Goal: Communication & Community: Answer question/provide support

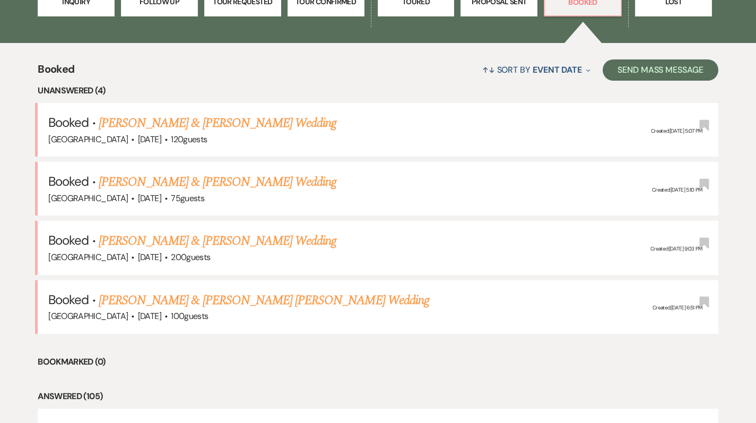
scroll to position [365, 0]
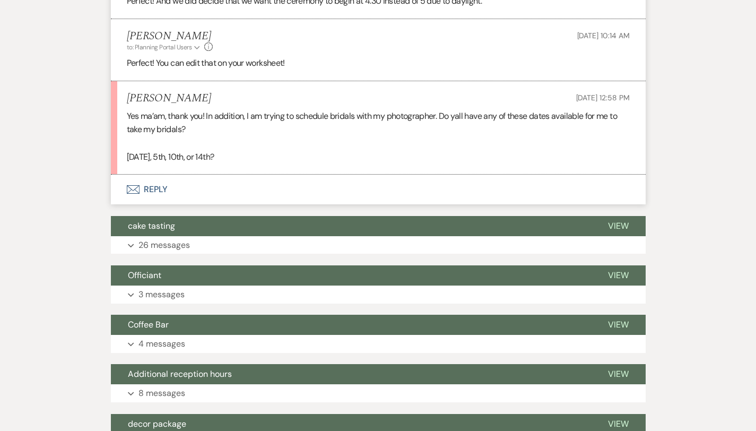
scroll to position [1259, 0]
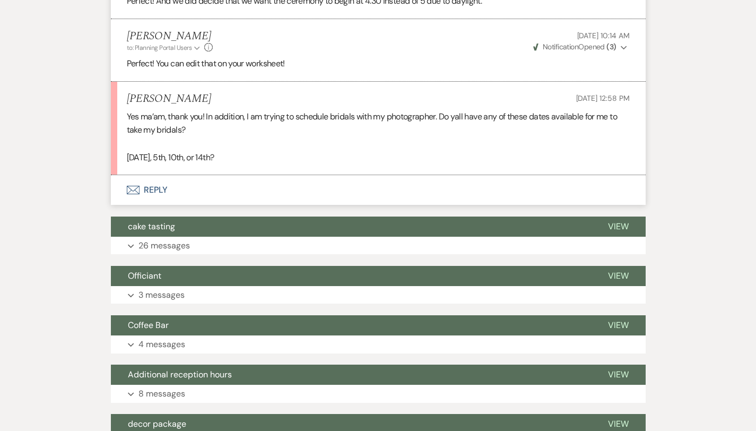
click at [118, 175] on button "Envelope Reply" at bounding box center [378, 190] width 535 height 30
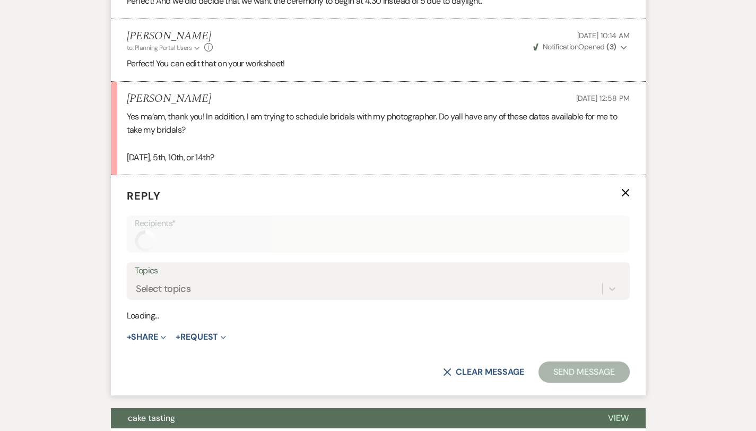
scroll to position [1288, 0]
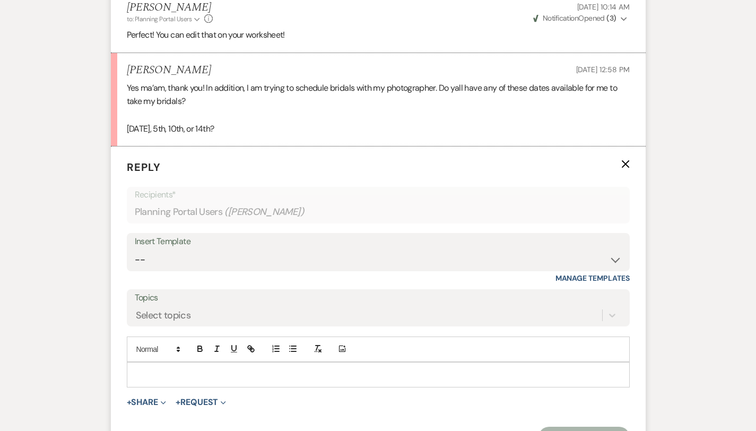
click at [135, 369] on p at bounding box center [378, 375] width 486 height 12
click at [175, 369] on p "I can do November 4th, 10th," at bounding box center [378, 375] width 486 height 12
click at [217, 369] on p "I can do November 4th or 10th," at bounding box center [378, 375] width 486 height 12
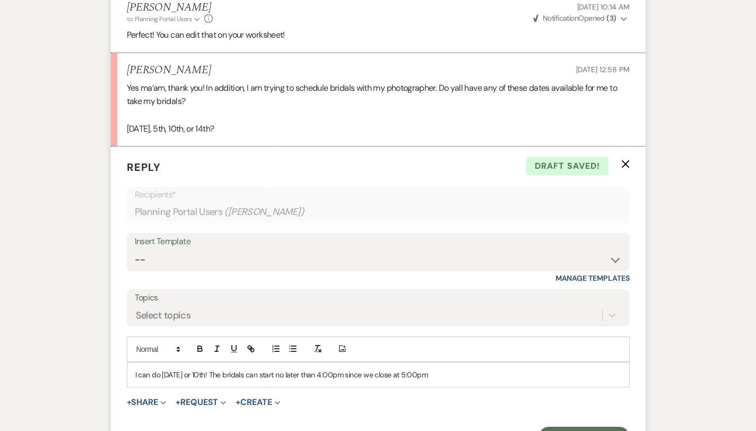
click at [248, 369] on p "I can do November 4th or 10th! The bridals can start no later than 4:00pm since…" at bounding box center [378, 375] width 486 height 12
click at [478, 369] on p "I can do November 4th or 10th! The bridals can be scheduled to start no later t…" at bounding box center [378, 375] width 486 height 12
click at [579, 369] on p "I can do November 4th or 10th! The bridals can be scheduled to start no later t…" at bounding box center [378, 375] width 486 height 12
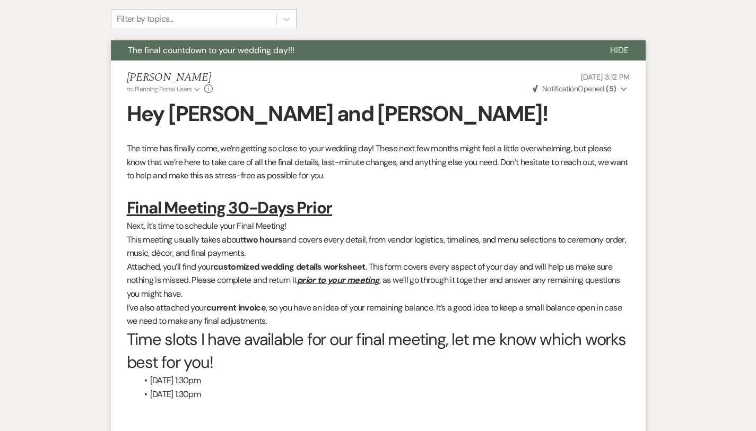
scroll to position [0, 0]
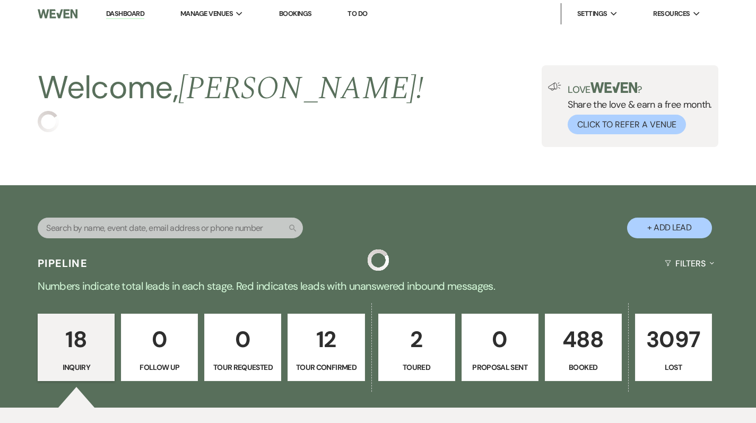
click at [592, 367] on p "Booked" at bounding box center [583, 367] width 63 height 12
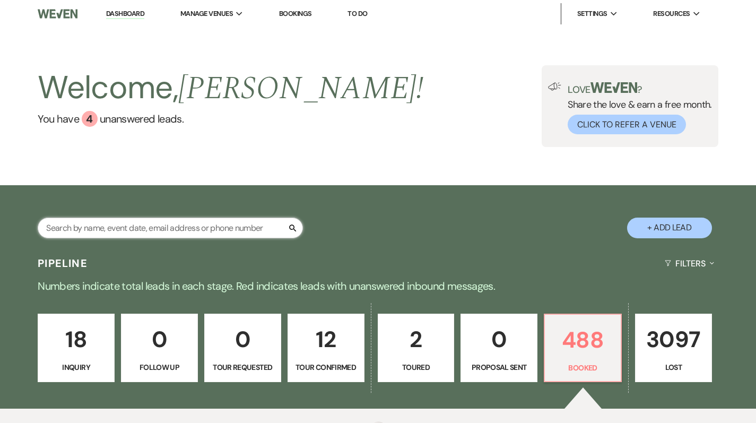
click at [213, 231] on input "text" at bounding box center [170, 227] width 265 height 21
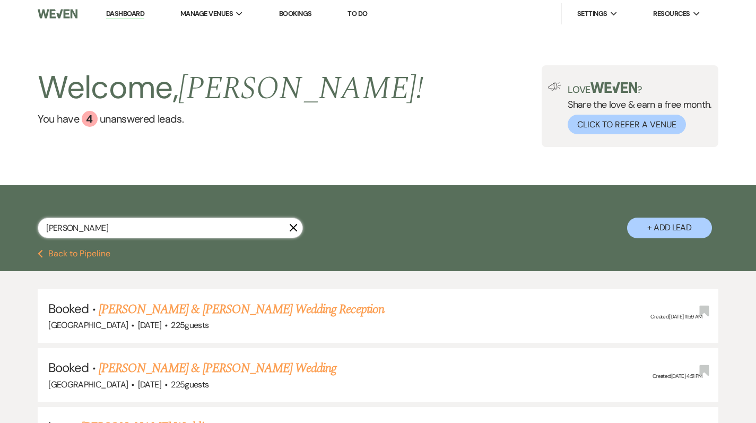
type input "henderson"
click at [210, 308] on link "[PERSON_NAME] & [PERSON_NAME] Wedding Reception" at bounding box center [241, 309] width 285 height 19
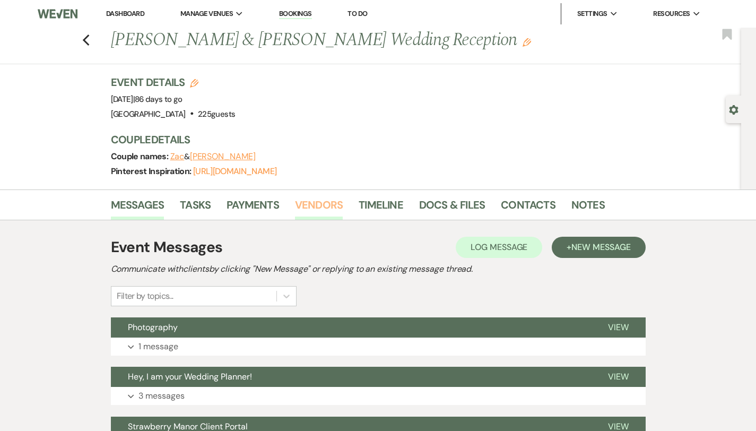
click at [295, 198] on link "Vendors" at bounding box center [319, 207] width 48 height 23
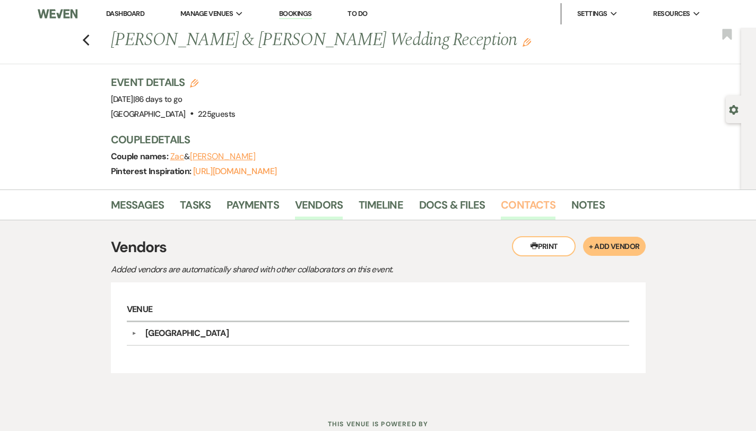
click at [501, 205] on link "Contacts" at bounding box center [528, 207] width 55 height 23
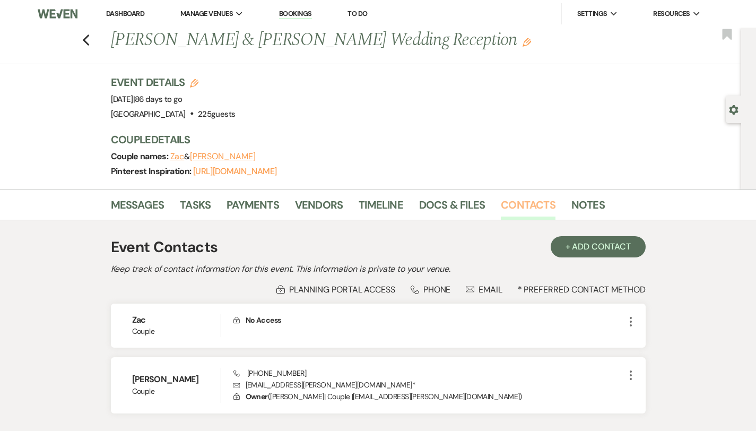
scroll to position [76, 0]
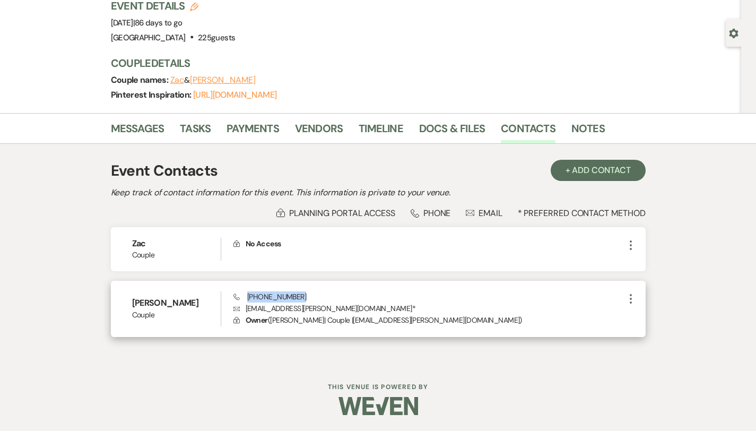
drag, startPoint x: 275, startPoint y: 297, endPoint x: 227, endPoint y: 297, distance: 48.8
click at [233, 297] on div "Phone (985) 381-7527 Envelope alyssarenee.henderson@gmail.com * Lock Owner ( Al…" at bounding box center [428, 308] width 391 height 35
copy span "(985) 381-7527"
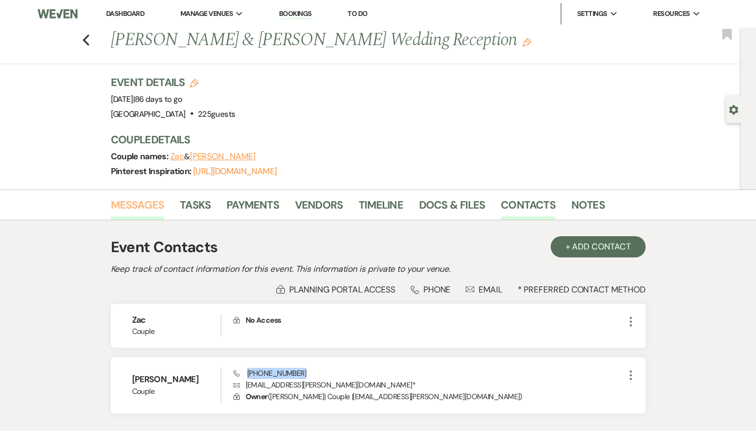
click at [111, 206] on link "Messages" at bounding box center [138, 207] width 54 height 23
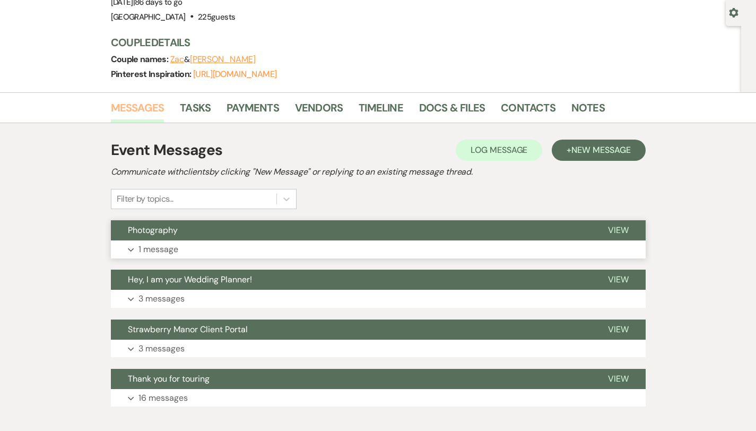
scroll to position [104, 0]
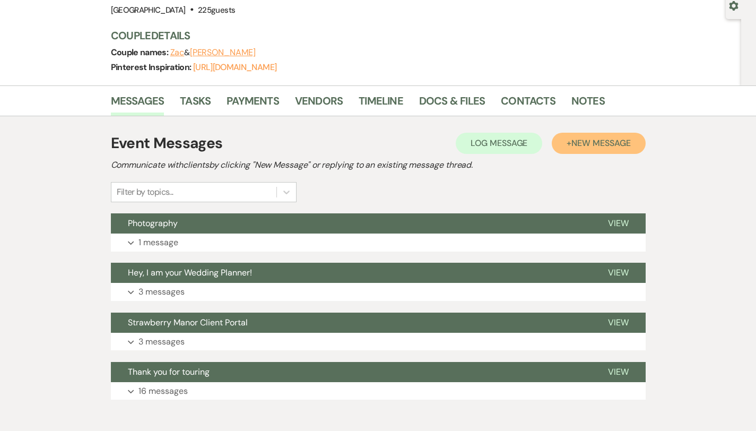
click at [609, 148] on button "+ New Message" at bounding box center [598, 143] width 93 height 21
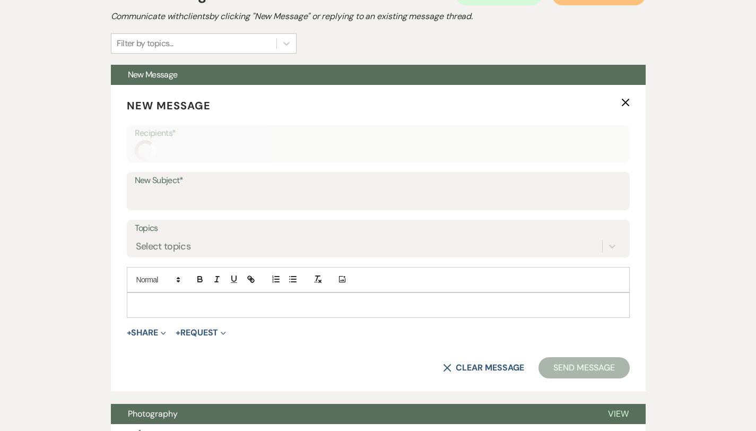
scroll to position [269, 0]
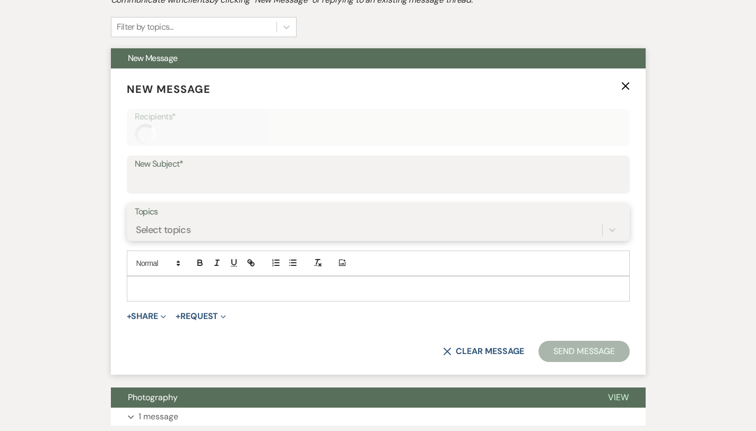
click at [297, 230] on div "Select topics" at bounding box center [368, 229] width 467 height 19
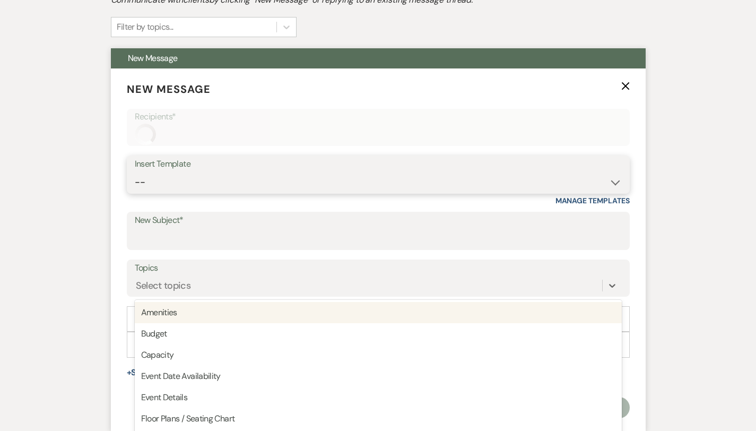
click at [263, 172] on select "--" at bounding box center [378, 182] width 487 height 21
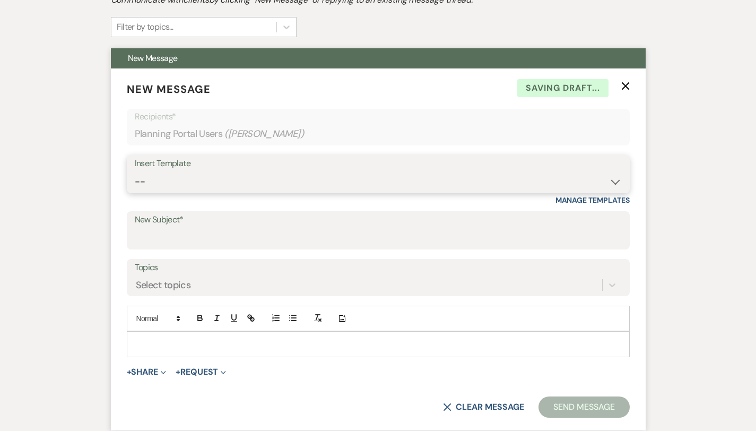
click at [622, 184] on select "-- Weven Planning Portal Introduction (Booked Events) Private Party Inquiry Res…" at bounding box center [378, 181] width 487 height 21
select select "3663"
type input "The final countdown to your wedding day!!!"
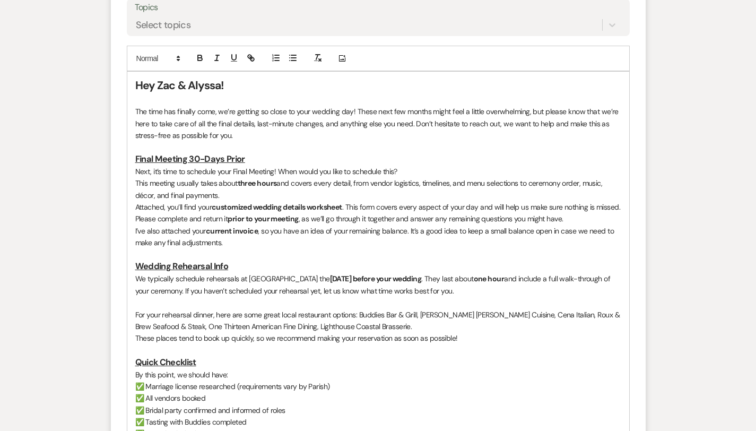
scroll to position [544, 0]
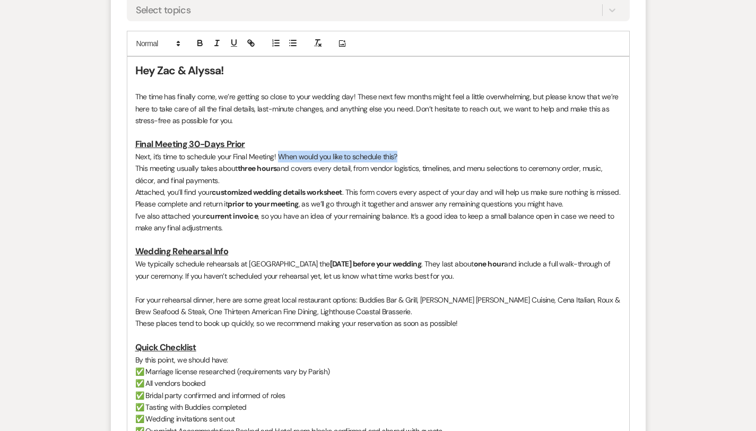
drag, startPoint x: 371, startPoint y: 146, endPoint x: 245, endPoint y: 145, distance: 126.8
click at [245, 151] on p "Next, it’s time to schedule your Final Meeting! When would you like to schedule…" at bounding box center [378, 157] width 486 height 12
click at [238, 163] on strong "three hours" at bounding box center [257, 168] width 39 height 10
click at [204, 233] on h3 at bounding box center [378, 239] width 486 height 12
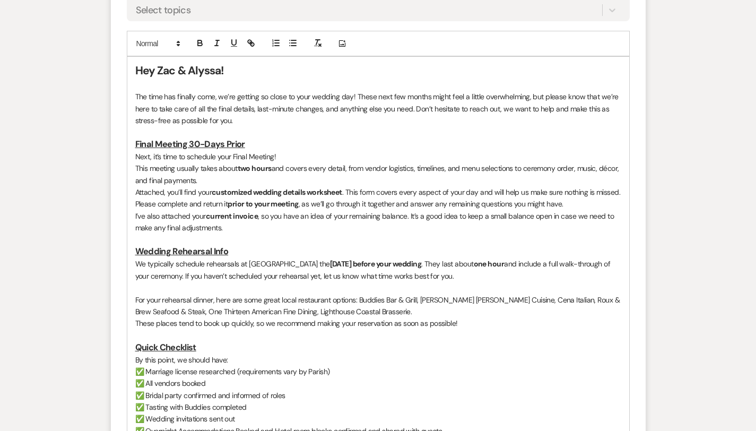
click at [595, 186] on p "Attached, you’ll find your customized wedding details worksheet . This form cov…" at bounding box center [378, 198] width 486 height 24
click at [159, 210] on p "I’ve also attached your current invoice , so you have an idea of your remaining…" at bounding box center [378, 222] width 486 height 24
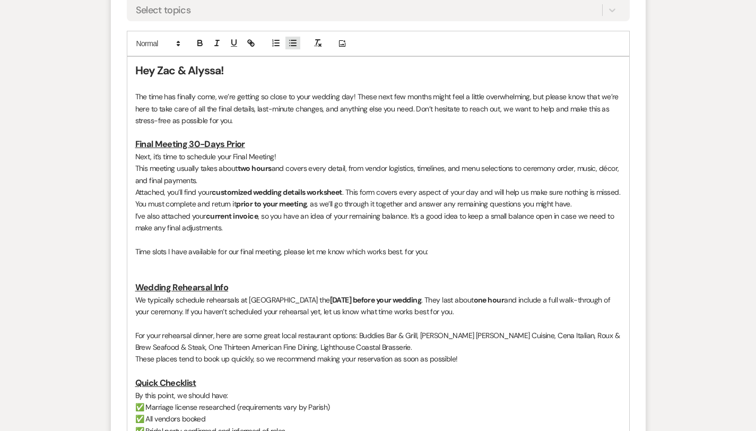
click at [291, 46] on line "button" at bounding box center [293, 46] width 5 height 0
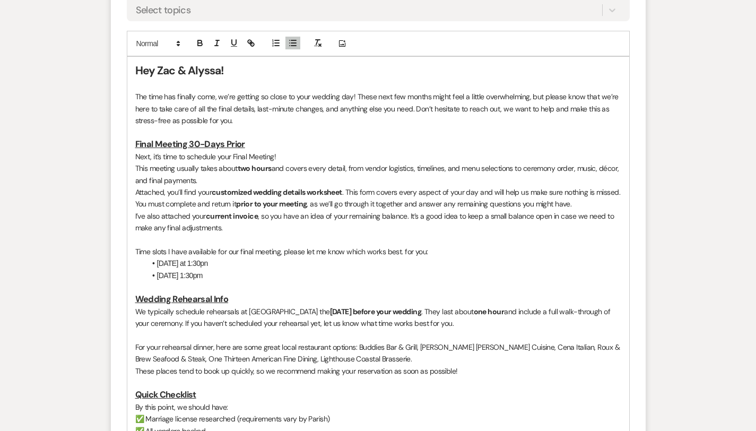
click at [233, 257] on li "Monday, November 17th at 1:30pn" at bounding box center [383, 263] width 475 height 12
click at [245, 269] on li "Tuesday, November 18th at 1:30pm" at bounding box center [383, 275] width 475 height 12
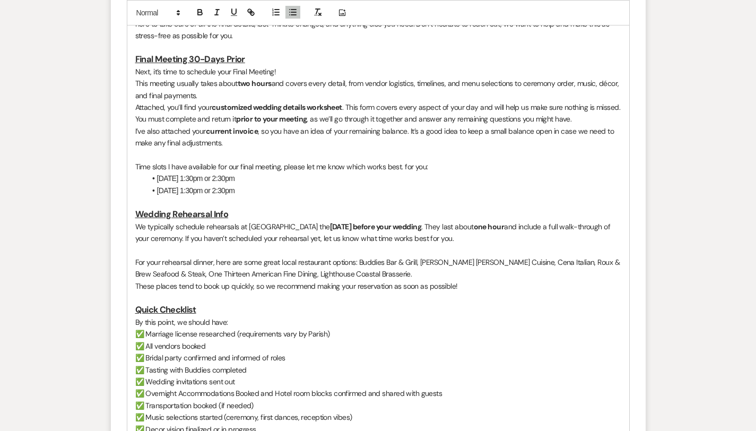
scroll to position [625, 0]
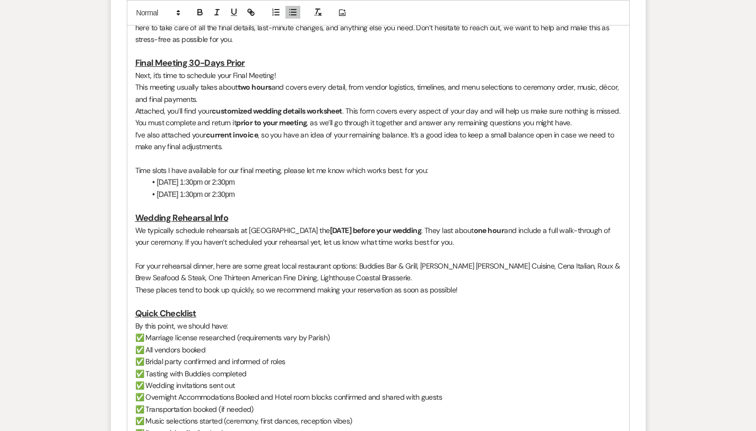
click at [367, 164] on p "Time slots I have available for our final meeting, please let me know which wor…" at bounding box center [378, 170] width 486 height 12
drag, startPoint x: 99, startPoint y: 204, endPoint x: 212, endPoint y: 209, distance: 113.1
click at [212, 209] on div "Hey Zac & Alyssa! The time has finally come, we’re getting so close to your wed…" at bounding box center [378, 248] width 502 height 544
click at [212, 224] on p "Your rehearsal at Strawberry Manor the Thursday before your wedding . They last…" at bounding box center [378, 236] width 486 height 24
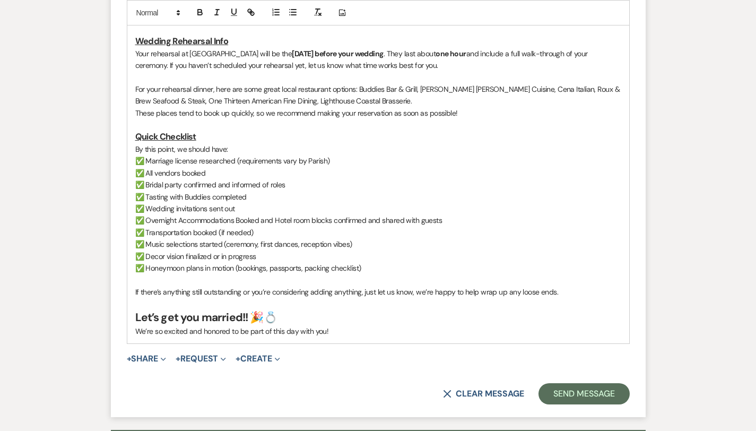
scroll to position [818, 0]
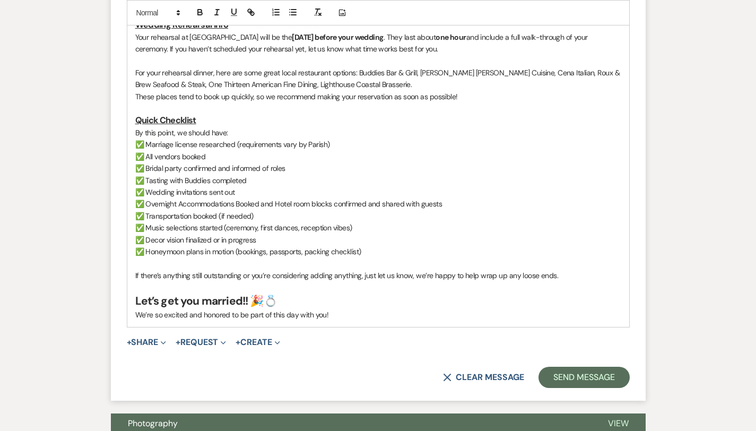
click at [324, 269] on p "If there’s anything still outstanding or you’re considering adding anything, ju…" at bounding box center [378, 275] width 486 height 12
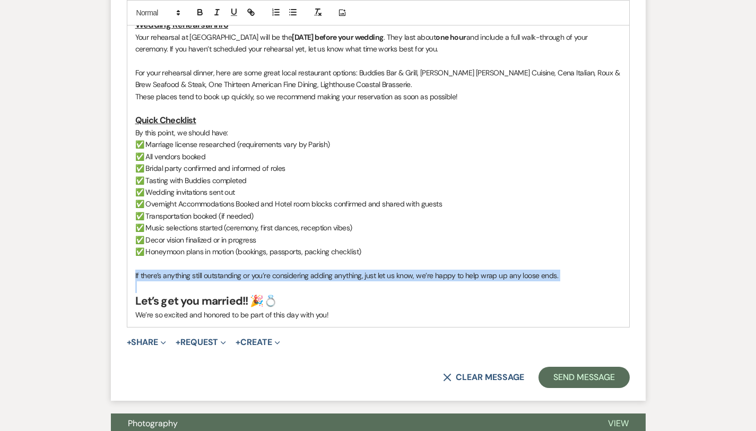
click at [324, 269] on p "If there’s anything still outstanding or you’re considering adding anything, ju…" at bounding box center [378, 275] width 486 height 12
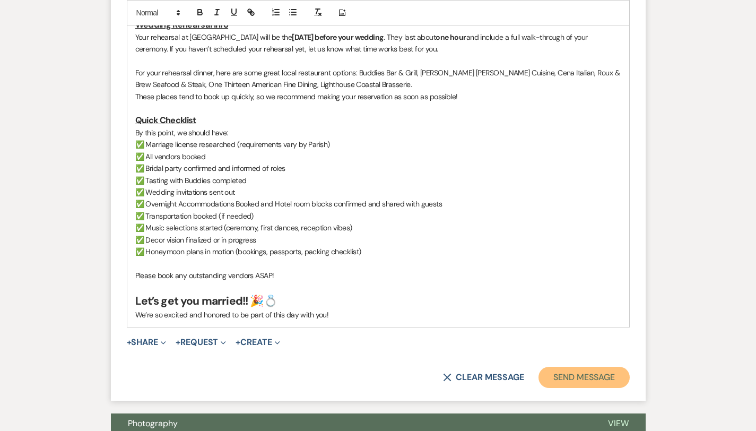
click at [619, 367] on button "Send Message" at bounding box center [583, 377] width 91 height 21
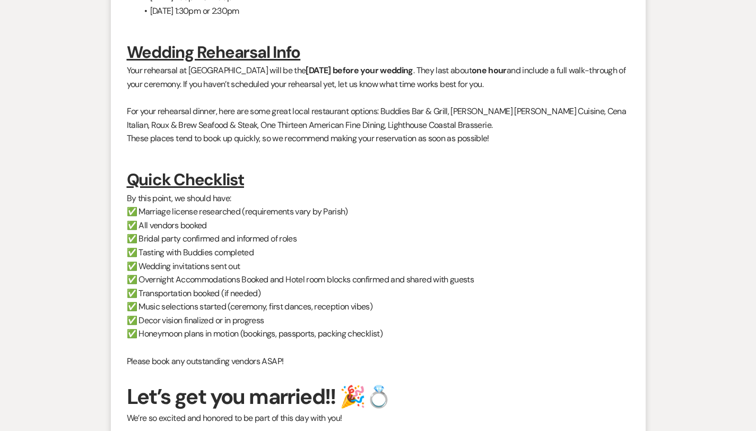
scroll to position [966, 0]
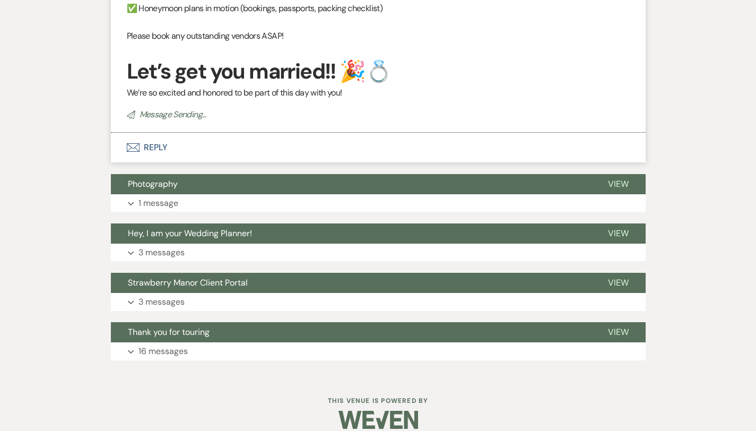
click at [128, 133] on button "Envelope Reply" at bounding box center [378, 148] width 535 height 30
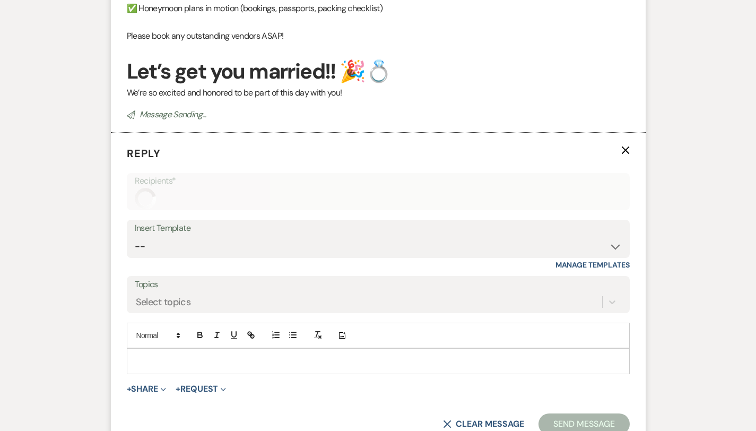
scroll to position [1026, 0]
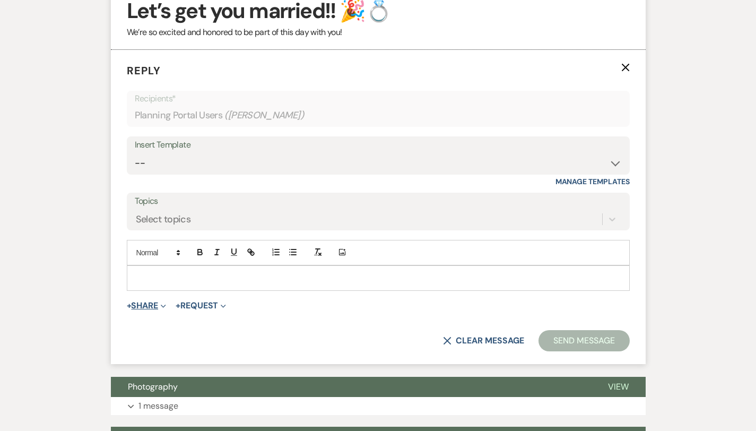
click at [127, 301] on button "+ Share Expand" at bounding box center [147, 305] width 40 height 8
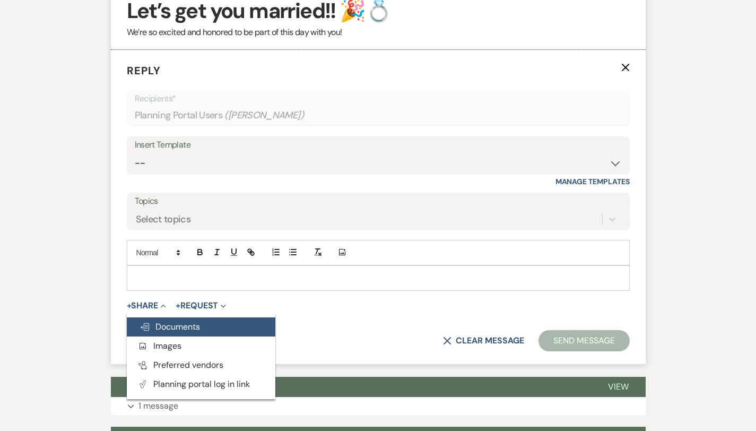
click at [140, 321] on span "Doc Upload Documents" at bounding box center [170, 326] width 60 height 11
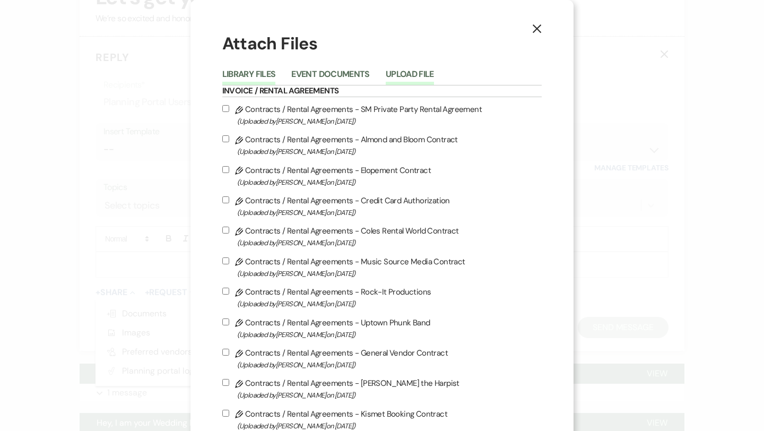
click at [401, 74] on button "Upload File" at bounding box center [410, 77] width 48 height 15
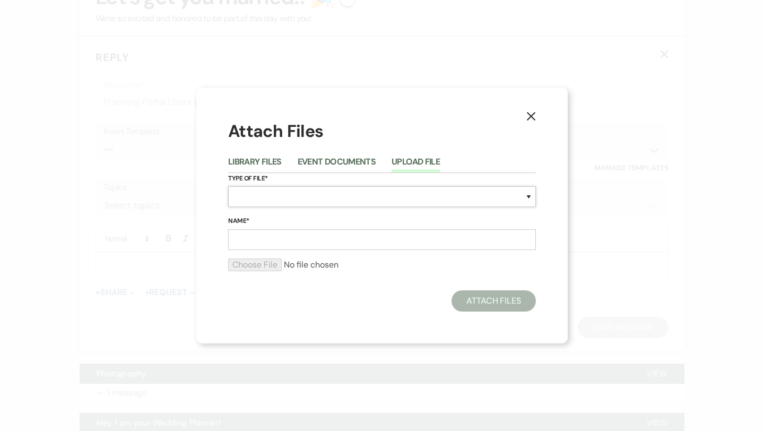
click at [314, 203] on select "Special Event Insurance Vendor Certificate of Insurance Contracts / Rental Agre…" at bounding box center [382, 196] width 308 height 21
select select "0"
click at [262, 198] on select "Special Event Insurance Vendor Certificate of Insurance Contracts / Rental Agre…" at bounding box center [382, 196] width 308 height 21
click at [263, 241] on input "Name*" at bounding box center [382, 239] width 308 height 21
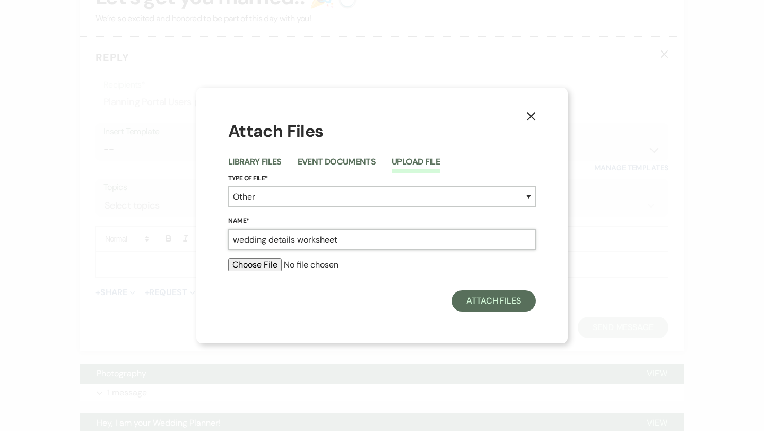
type input "wedding details worksheet"
click at [239, 262] on input "file" at bounding box center [382, 264] width 308 height 13
type input "C:\fakepath\alyssa henderson wedding details.pdf"
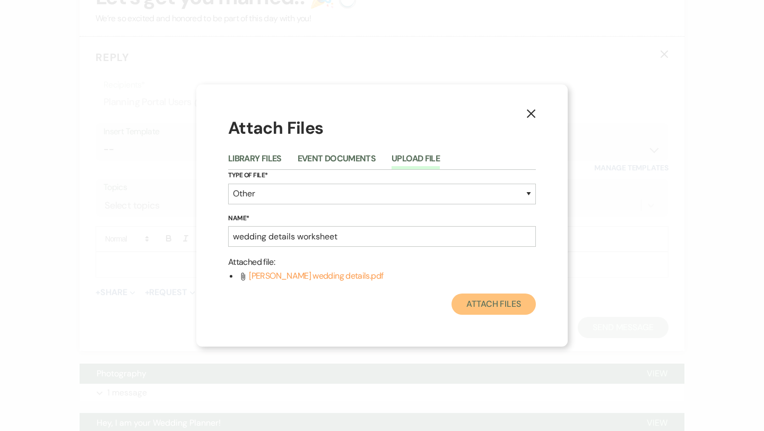
click at [491, 311] on button "Attach Files" at bounding box center [493, 303] width 84 height 21
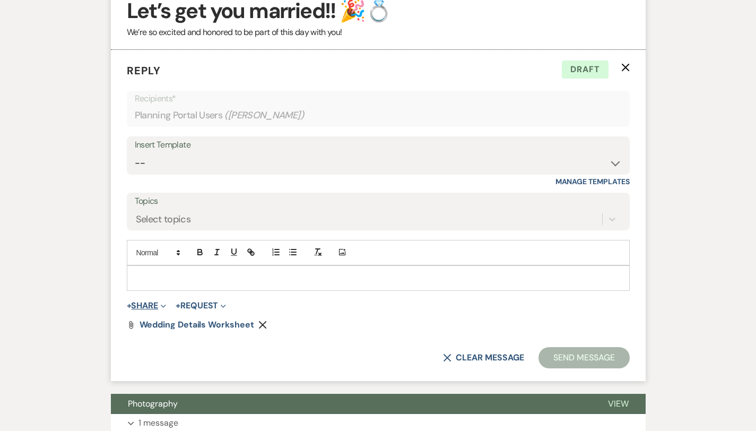
click at [127, 301] on button "+ Share Expand" at bounding box center [147, 305] width 40 height 8
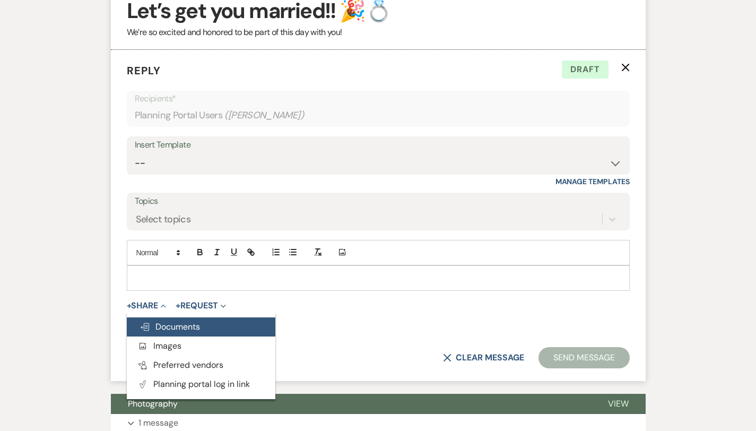
click at [140, 321] on span "Doc Upload Documents" at bounding box center [170, 326] width 60 height 11
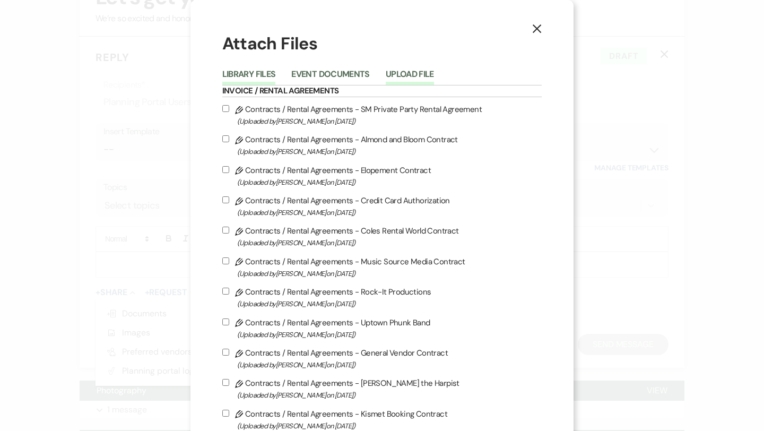
click at [407, 77] on button "Upload File" at bounding box center [410, 77] width 48 height 15
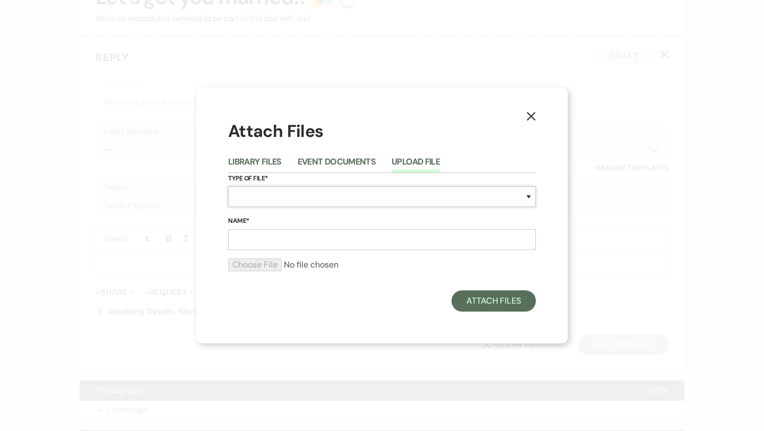
click at [344, 202] on select "Special Event Insurance Vendor Certificate of Insurance Contracts / Rental Agre…" at bounding box center [382, 196] width 308 height 21
select select "22"
click at [286, 244] on input "Name*" at bounding box center [382, 239] width 308 height 21
type input "invoice 3107"
click at [252, 260] on input "file" at bounding box center [382, 264] width 308 height 13
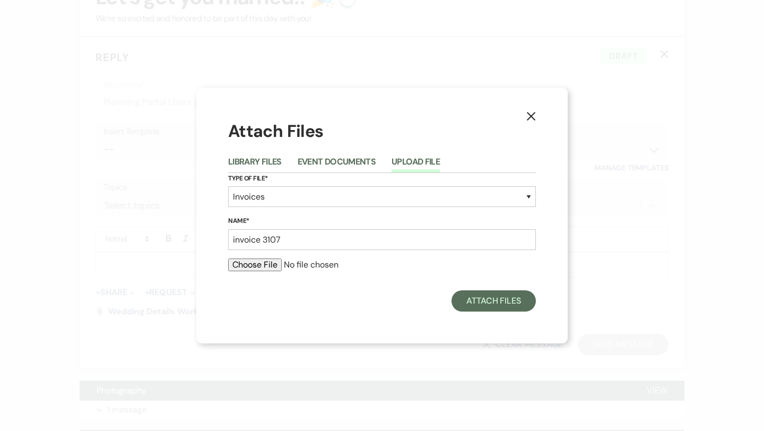
type input "C:\fakepath\Invoice 3107 (3).pdf"
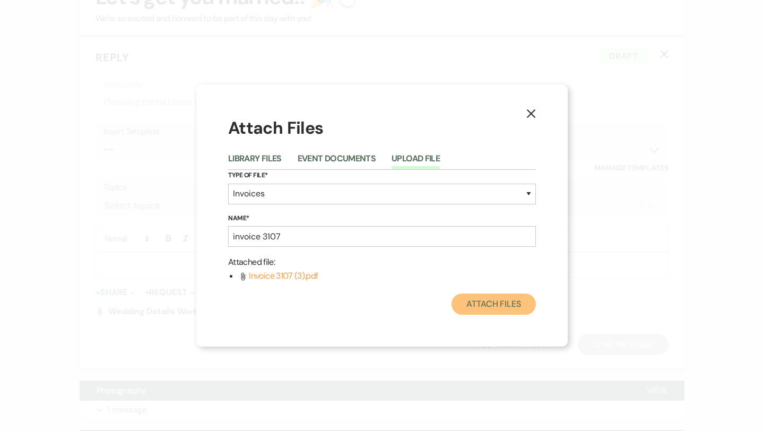
click at [482, 305] on button "Attach Files" at bounding box center [493, 303] width 84 height 21
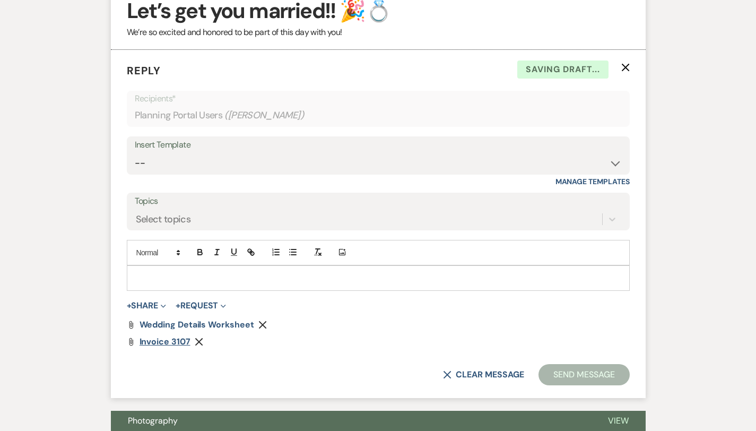
click at [140, 336] on span "invoice 3107" at bounding box center [165, 341] width 51 height 11
click at [452, 275] on div at bounding box center [378, 278] width 502 height 24
click at [617, 364] on button "Send Message" at bounding box center [583, 374] width 91 height 21
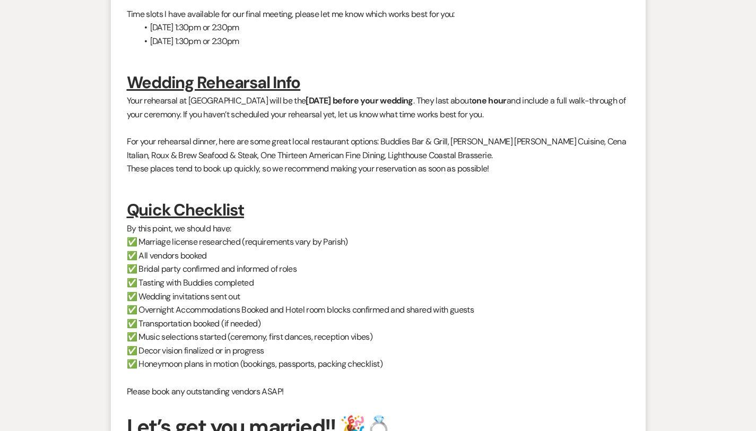
scroll to position [0, 0]
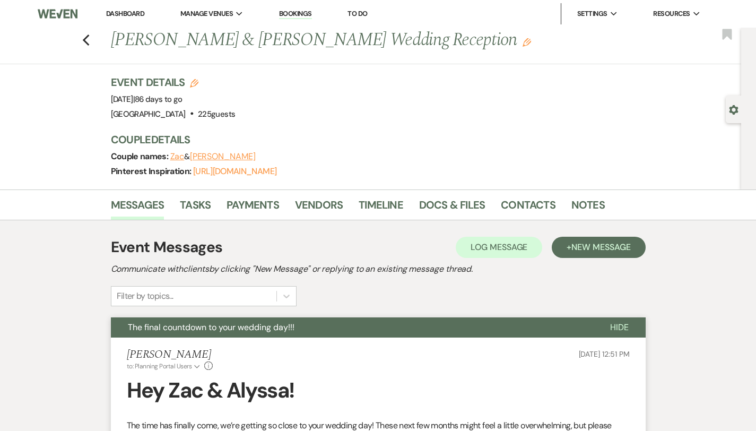
click at [123, 15] on link "Dashboard" at bounding box center [125, 13] width 38 height 9
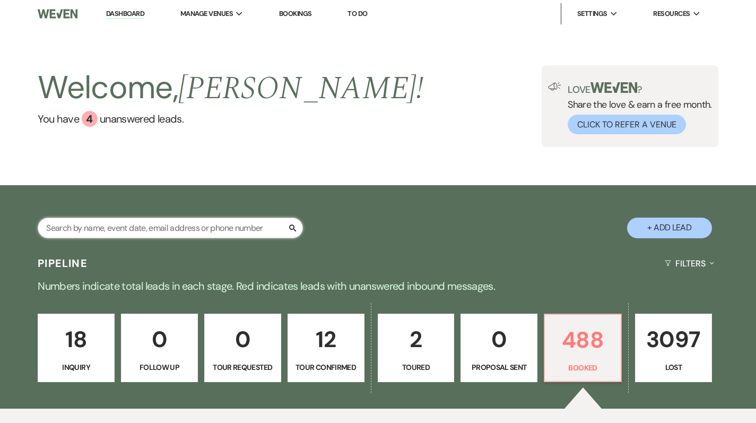
click at [171, 228] on input "text" at bounding box center [170, 227] width 265 height 21
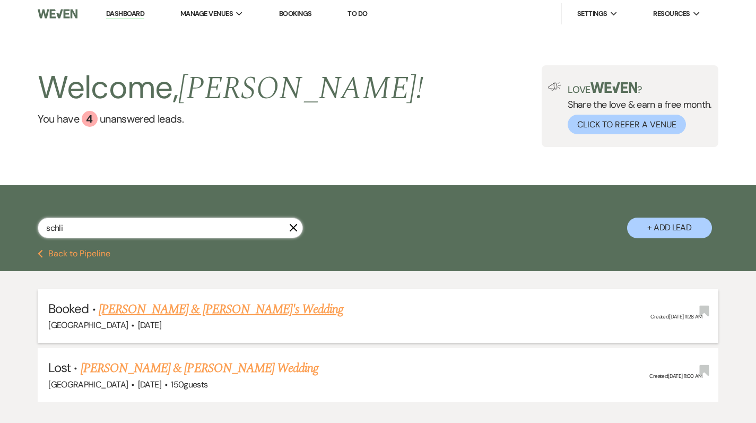
type input "schli"
click at [208, 312] on link "[PERSON_NAME] & [PERSON_NAME]'s Wedding" at bounding box center [221, 309] width 245 height 19
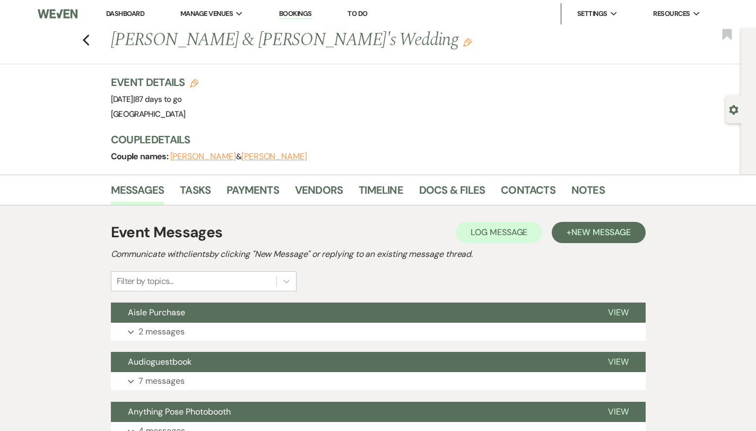
click at [127, 14] on link "Dashboard" at bounding box center [125, 13] width 38 height 9
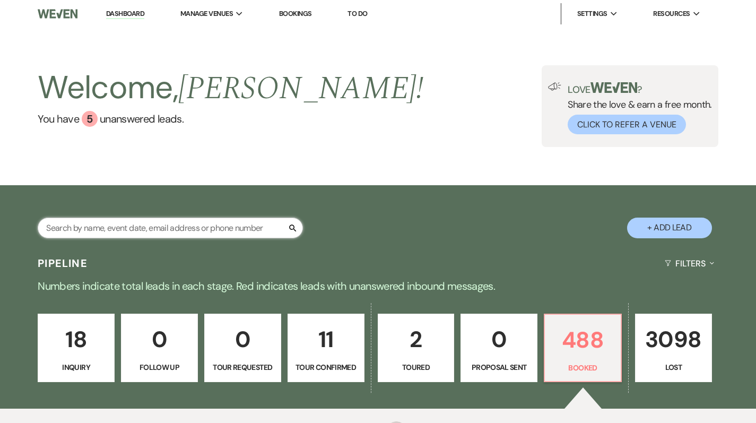
click at [181, 227] on input "text" at bounding box center [170, 227] width 265 height 21
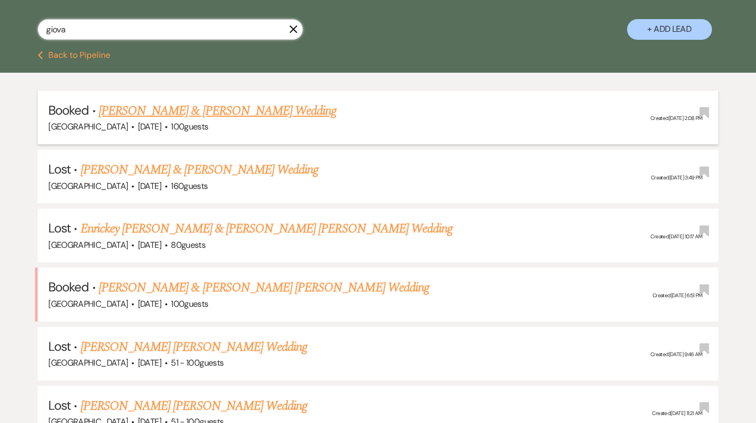
scroll to position [210, 0]
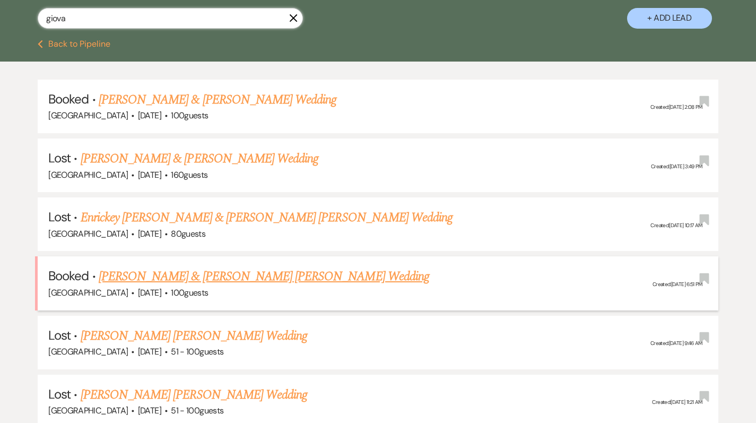
type input "giova"
click at [170, 269] on link "[PERSON_NAME] & [PERSON_NAME] [PERSON_NAME] Wedding" at bounding box center [264, 276] width 330 height 19
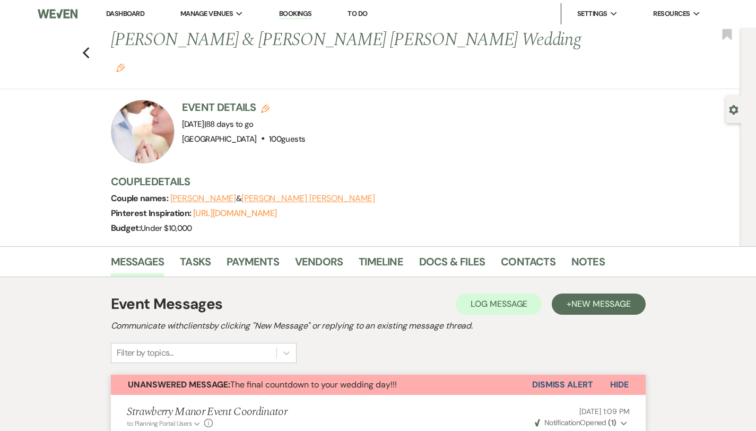
click at [120, 12] on link "Dashboard" at bounding box center [125, 13] width 38 height 9
